Goal: Check status: Check status

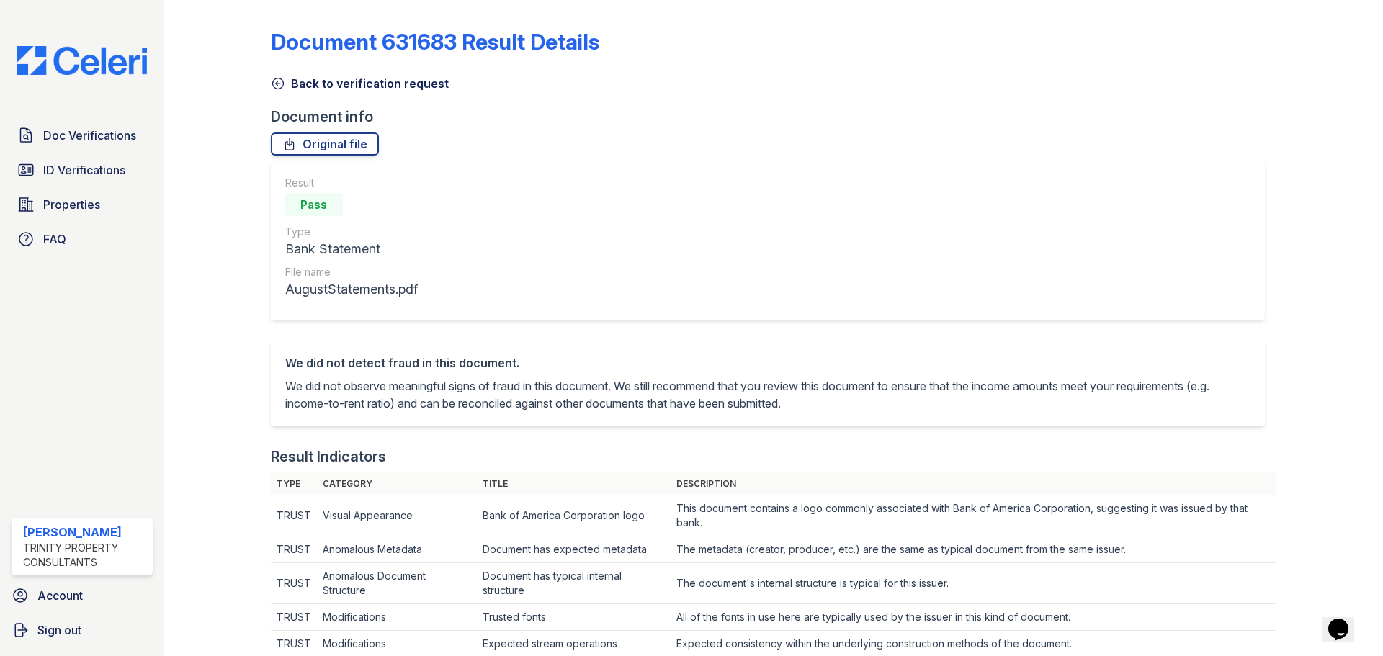
click at [278, 86] on icon at bounding box center [278, 83] width 14 height 14
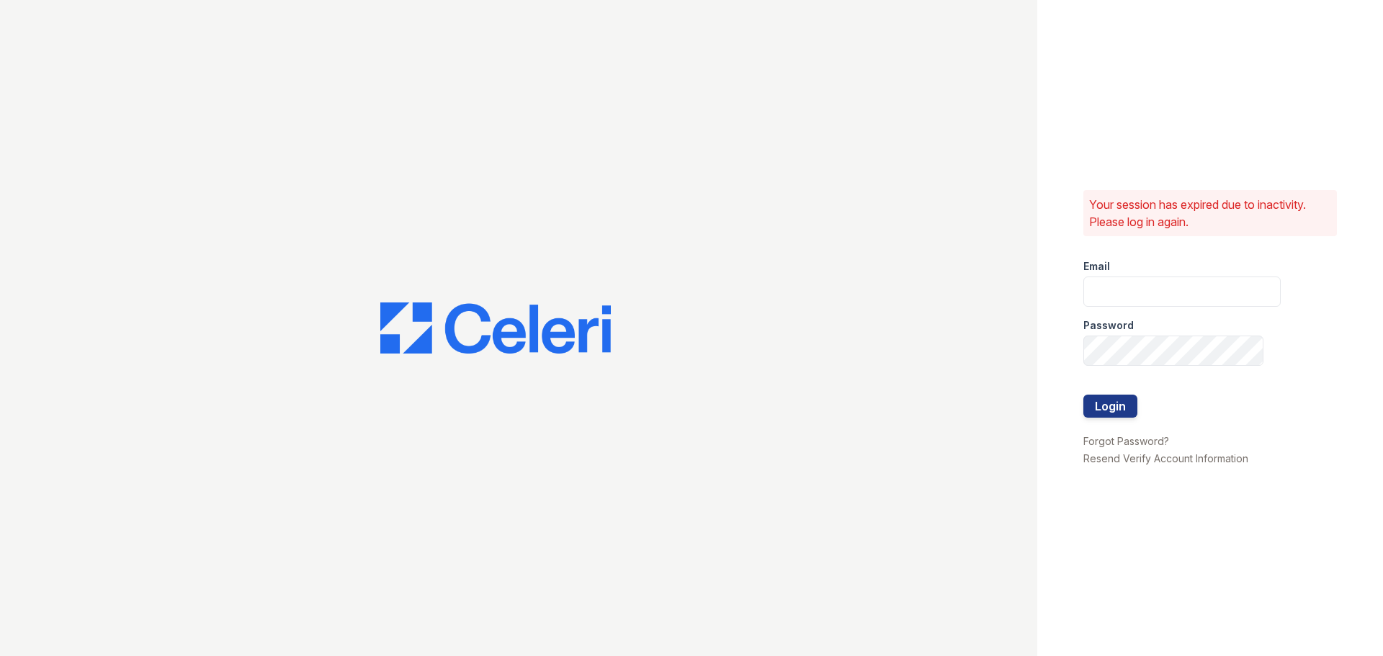
type input "aduran@trinity-pm.com"
click at [1108, 418] on div at bounding box center [1182, 425] width 197 height 14
click at [1110, 403] on button "Login" at bounding box center [1111, 406] width 54 height 23
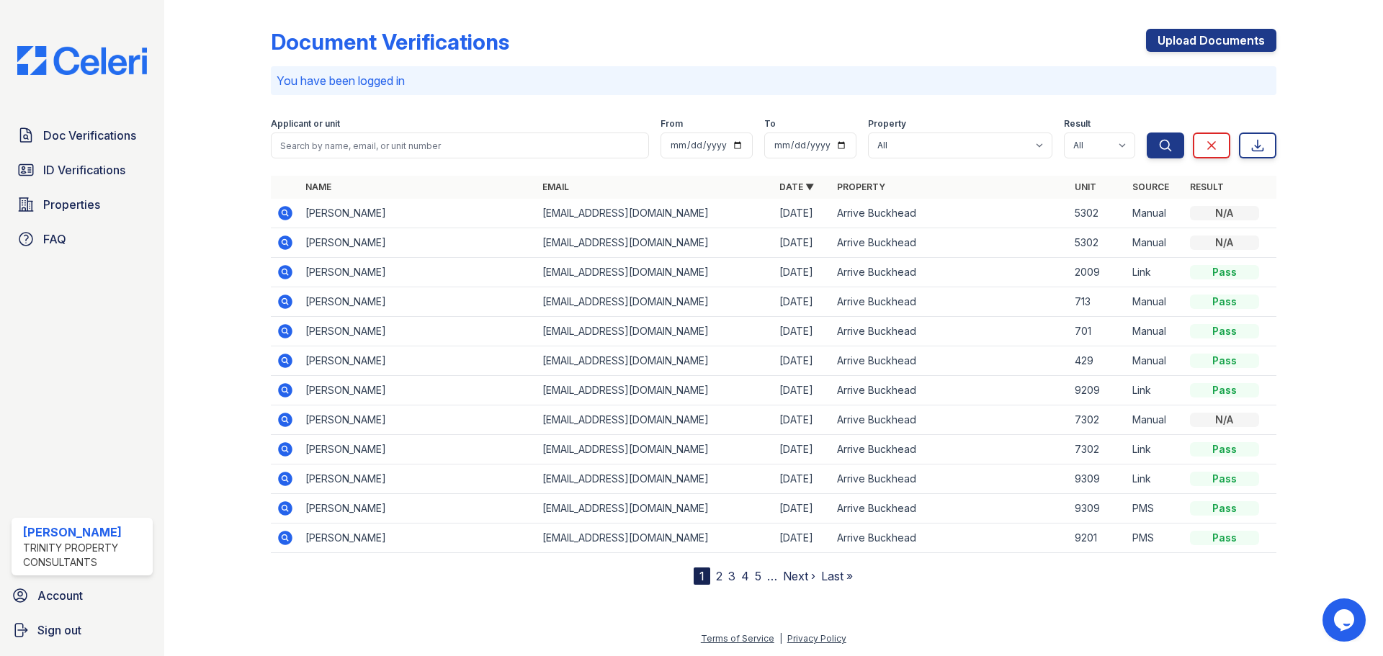
click at [290, 218] on icon at bounding box center [285, 213] width 14 height 14
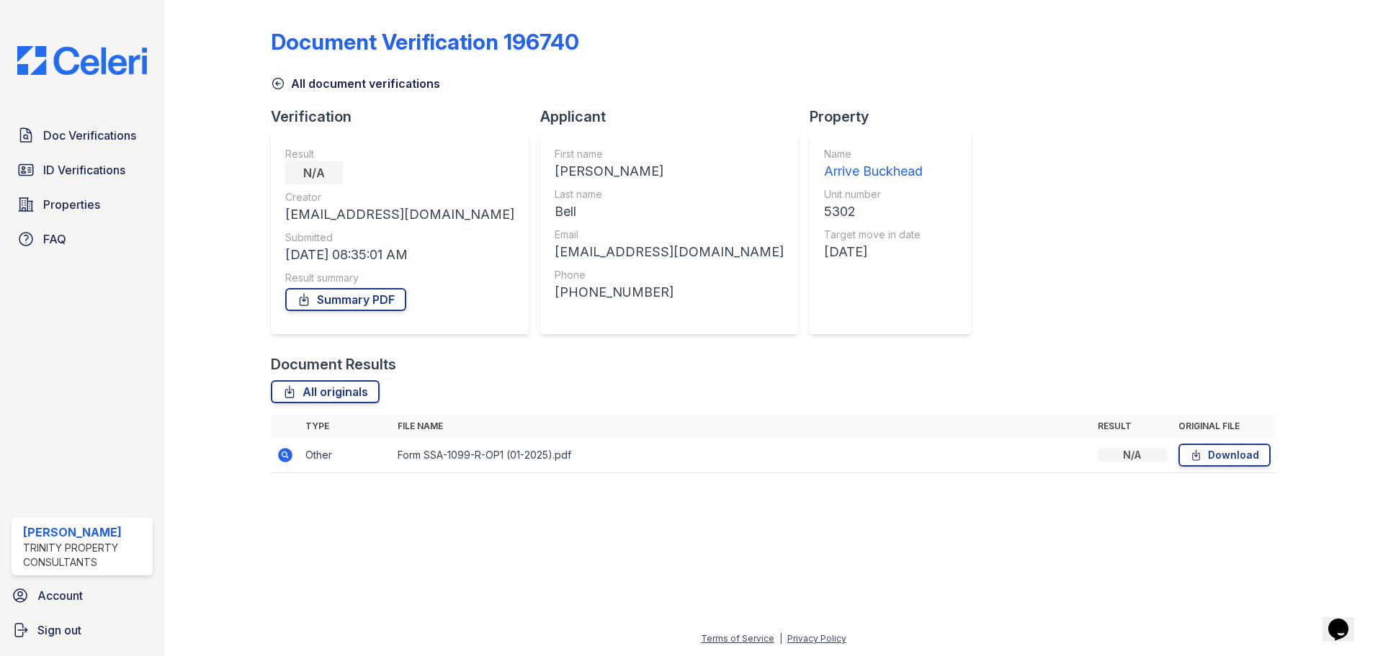
click at [275, 459] on td at bounding box center [285, 455] width 29 height 35
click at [280, 455] on icon at bounding box center [285, 455] width 14 height 14
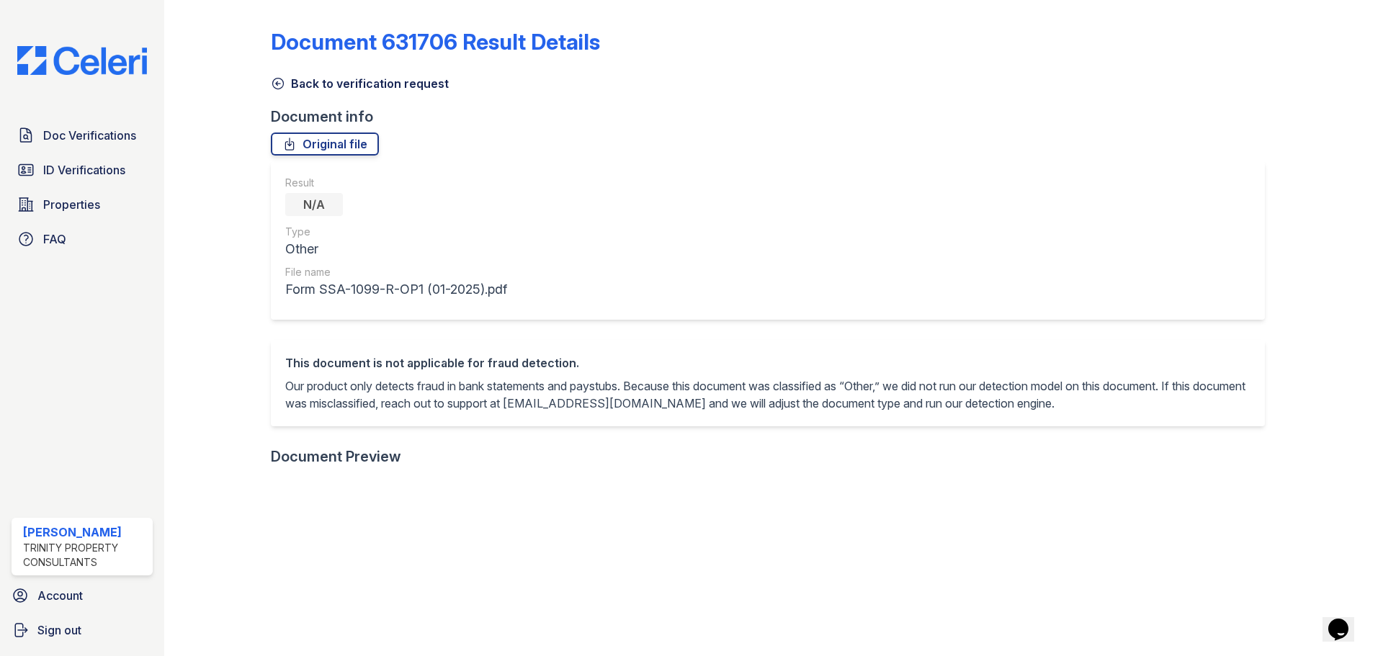
click at [284, 83] on icon at bounding box center [278, 83] width 14 height 14
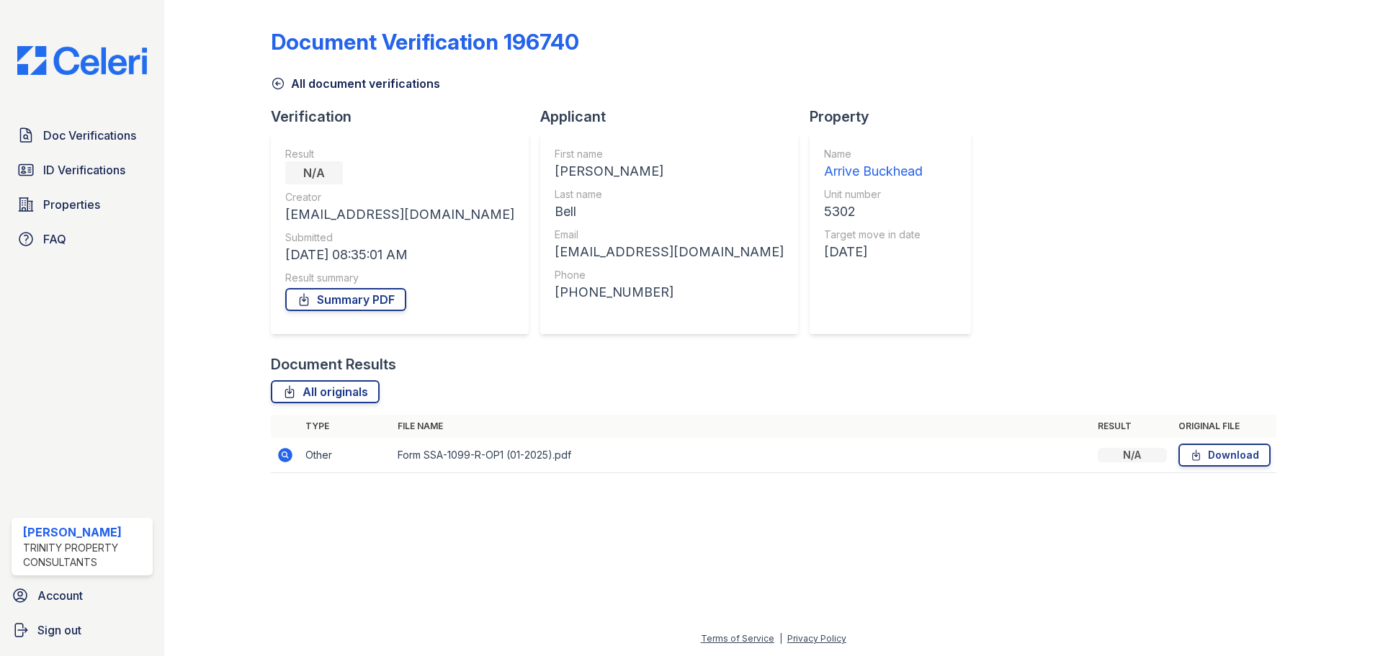
click at [283, 81] on icon at bounding box center [278, 83] width 14 height 14
